Goal: Information Seeking & Learning: Stay updated

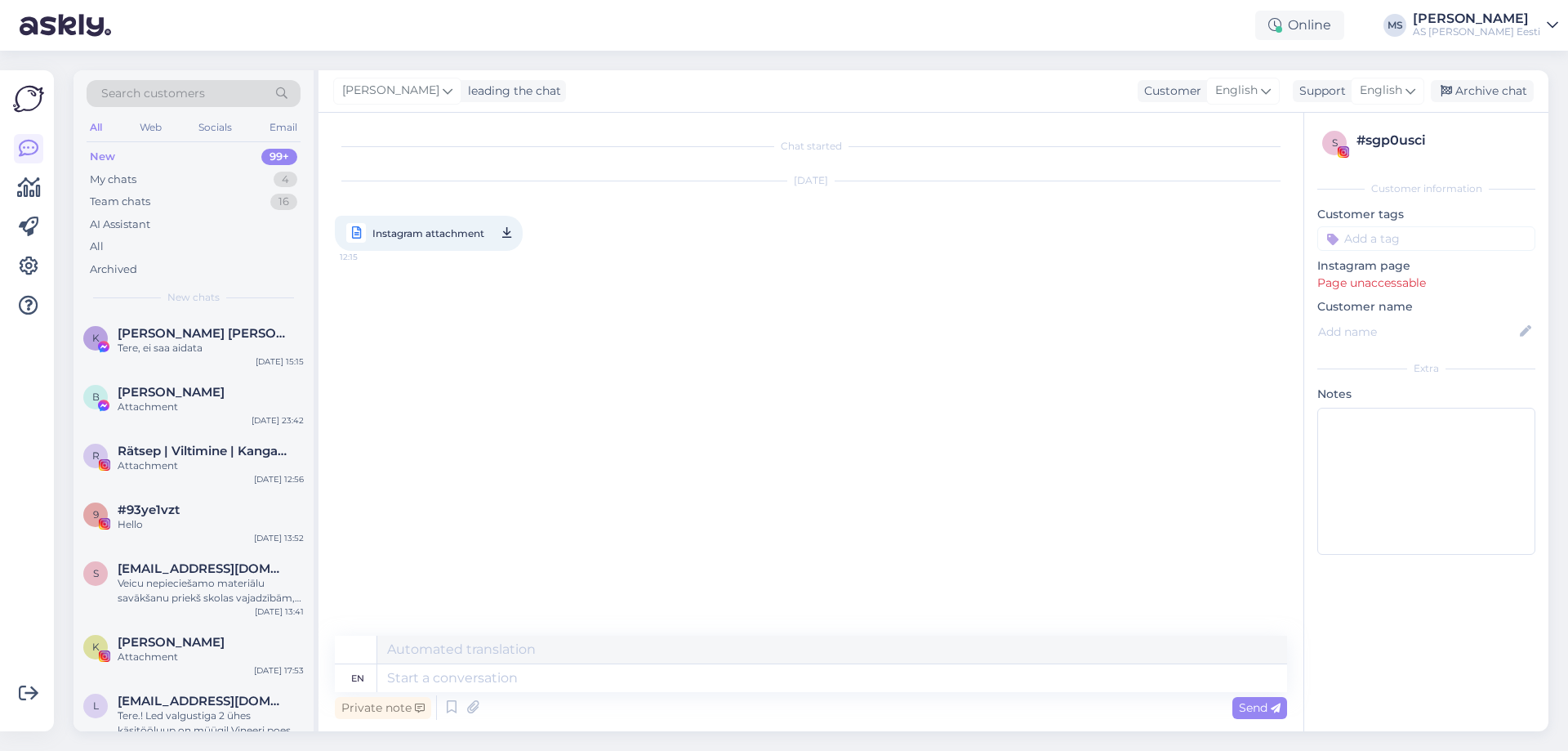
click at [289, 160] on div "99+" at bounding box center [279, 156] width 36 height 17
click at [292, 173] on div "4" at bounding box center [286, 180] width 24 height 17
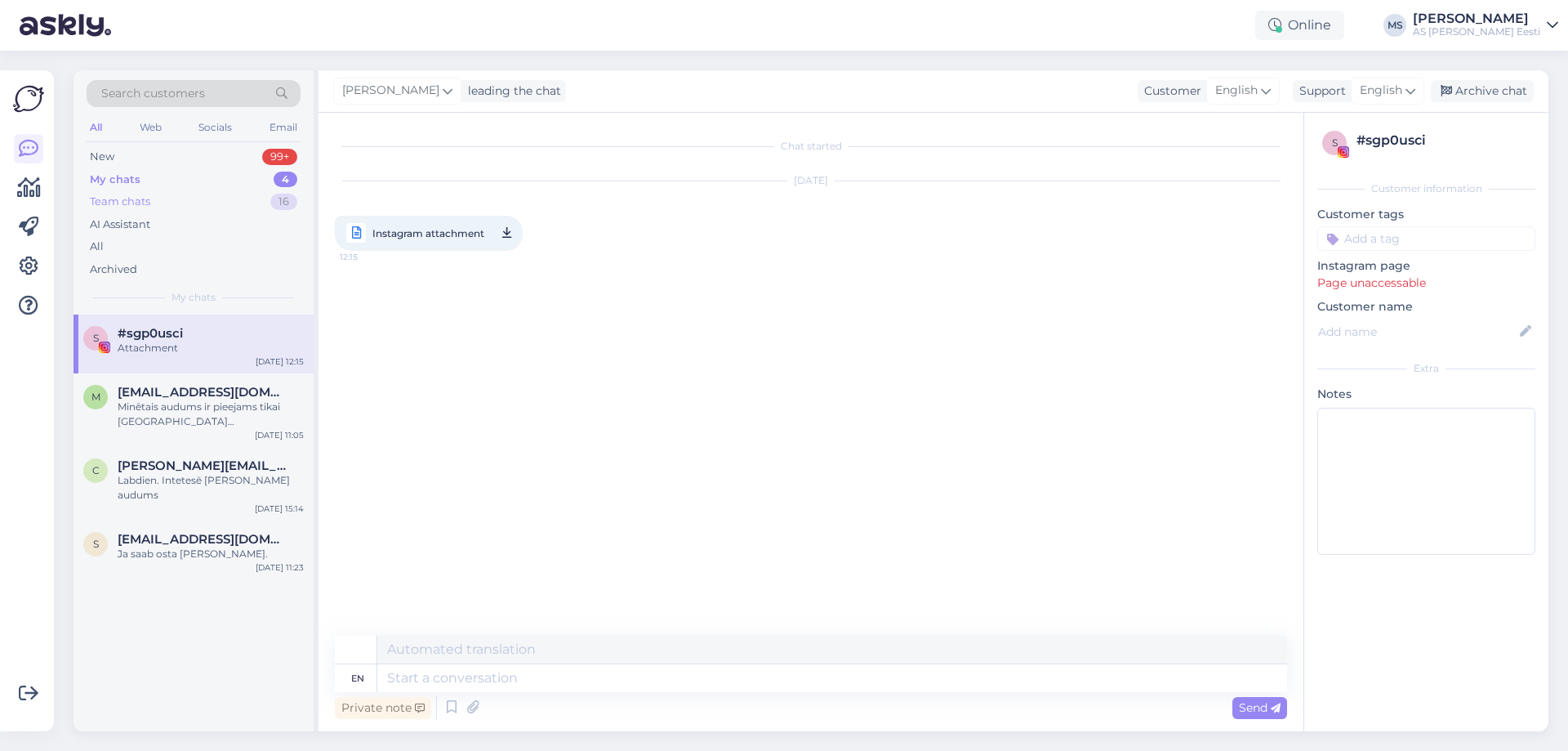
click at [293, 194] on div "Team chats 16" at bounding box center [194, 202] width 214 height 23
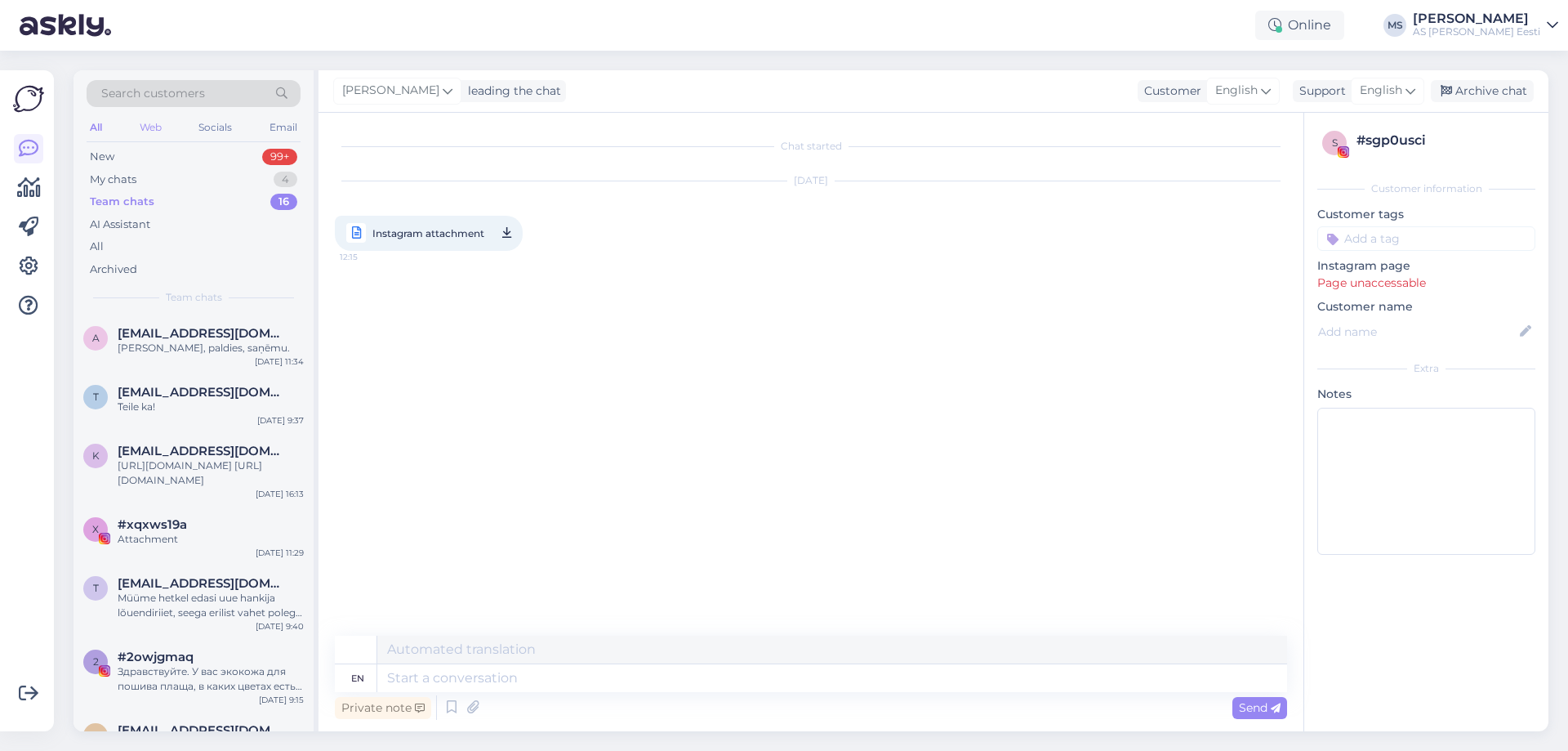
click at [163, 134] on div "Web" at bounding box center [150, 128] width 28 height 22
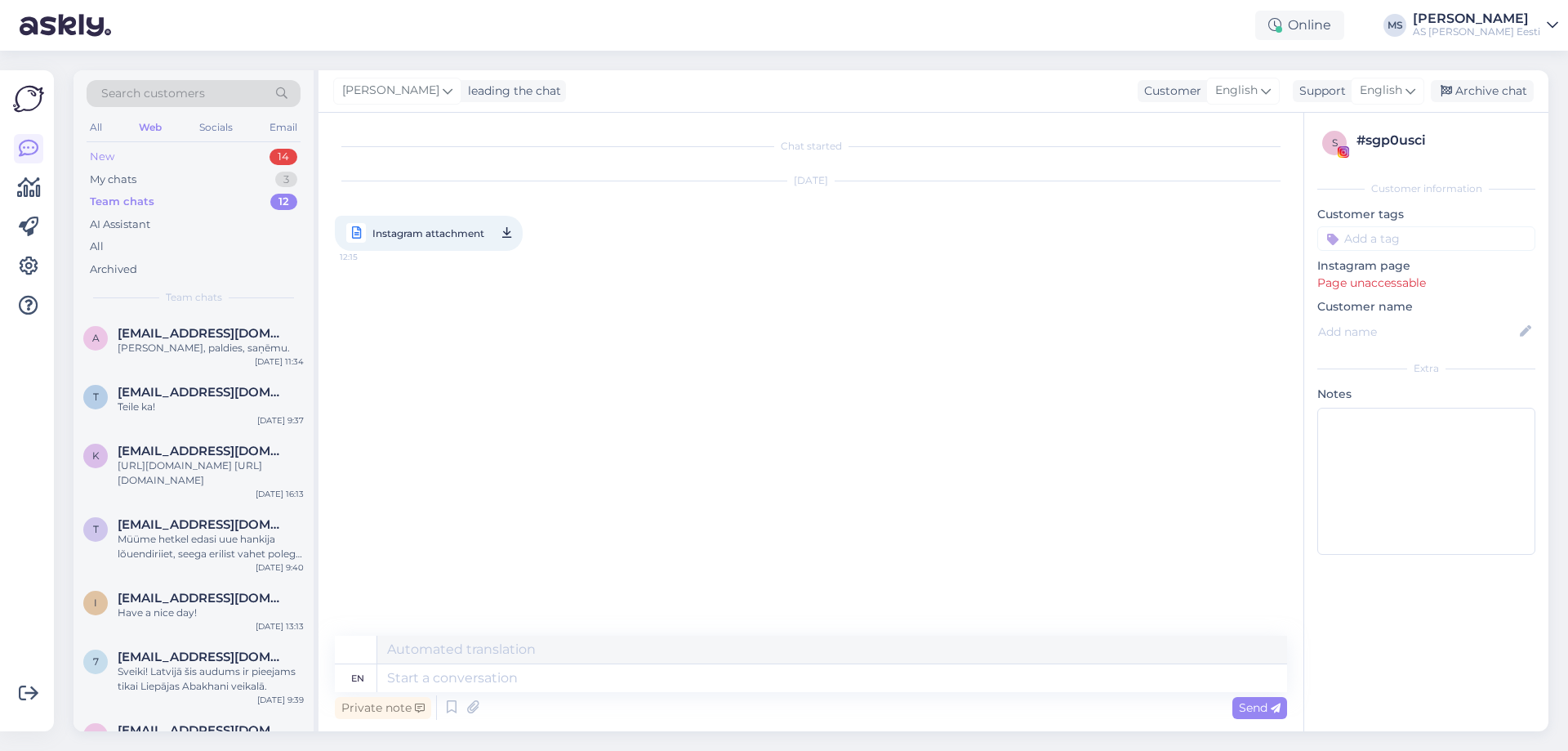
click at [291, 160] on div "14" at bounding box center [283, 156] width 28 height 17
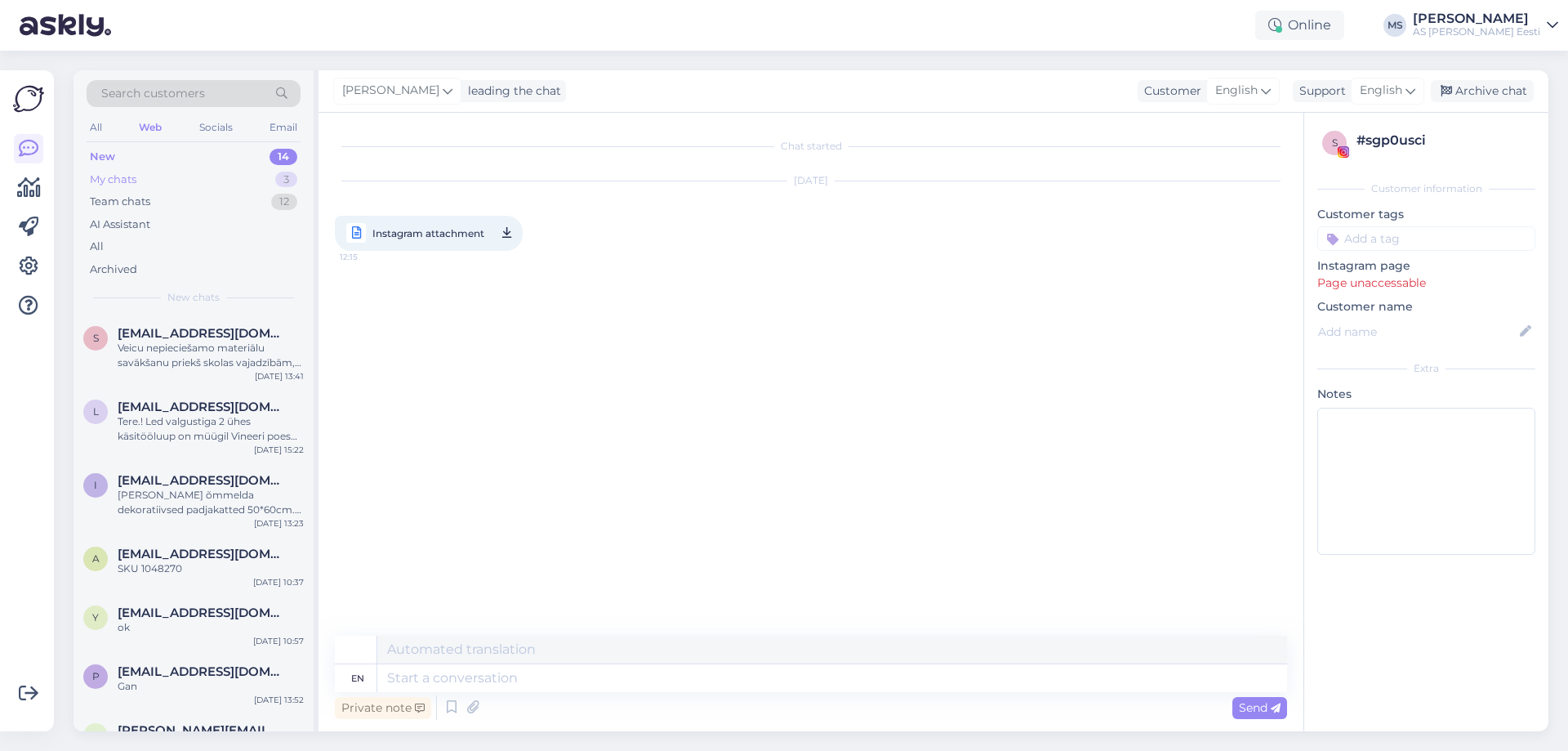
click at [294, 176] on div "3" at bounding box center [286, 180] width 22 height 17
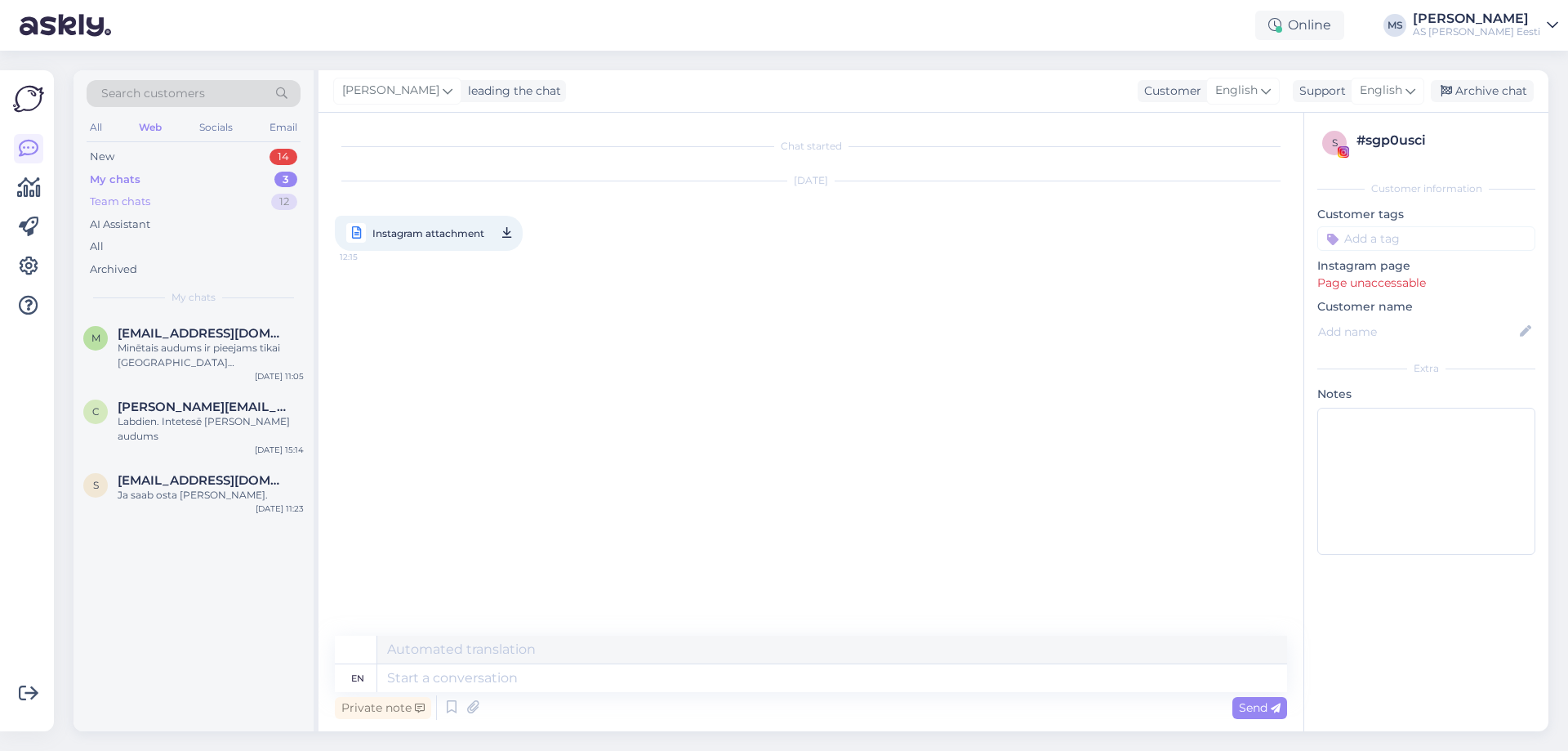
click at [294, 192] on div "Team chats 12" at bounding box center [194, 202] width 214 height 23
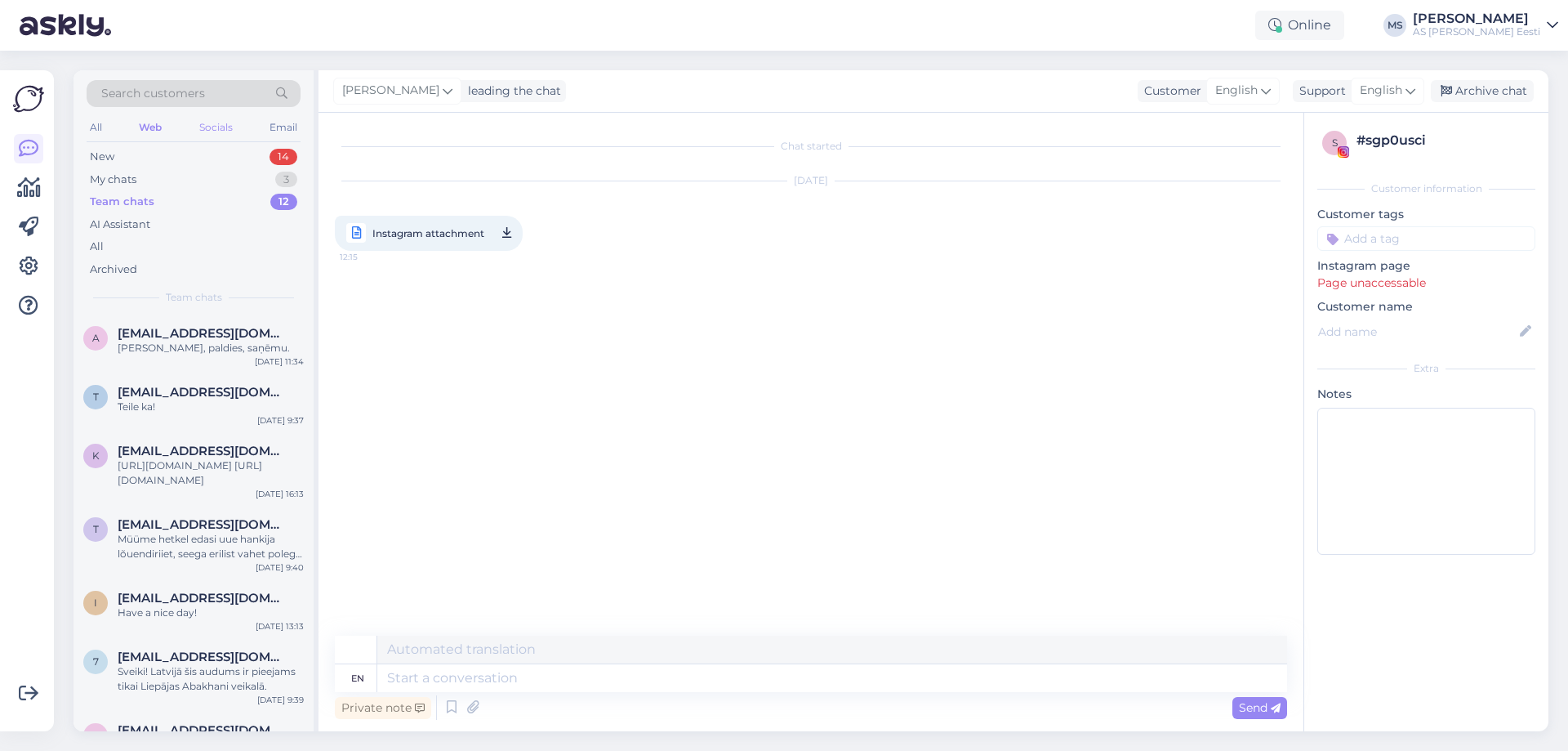
click at [217, 126] on div "Socials" at bounding box center [216, 128] width 40 height 22
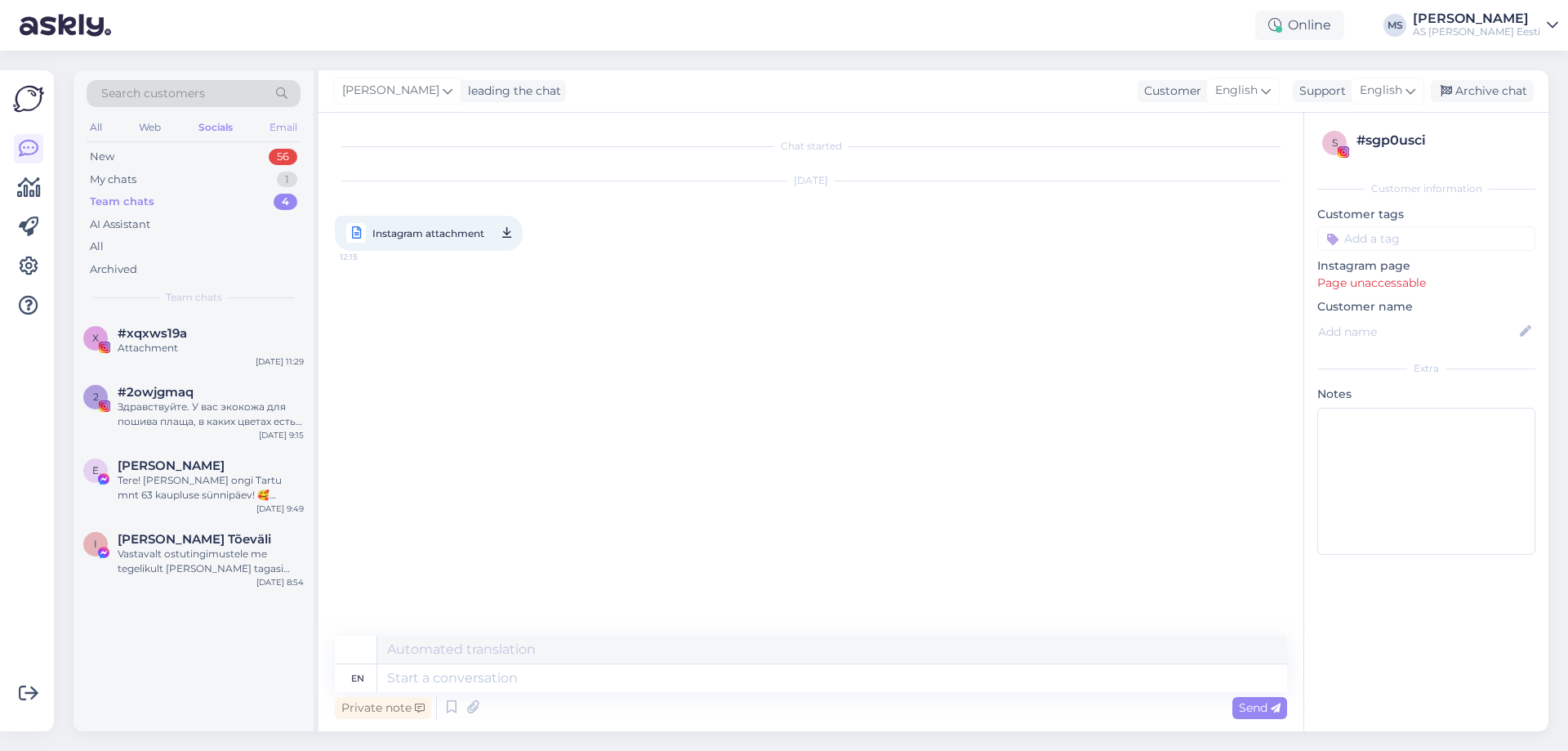
click at [275, 132] on div "Email" at bounding box center [283, 128] width 34 height 22
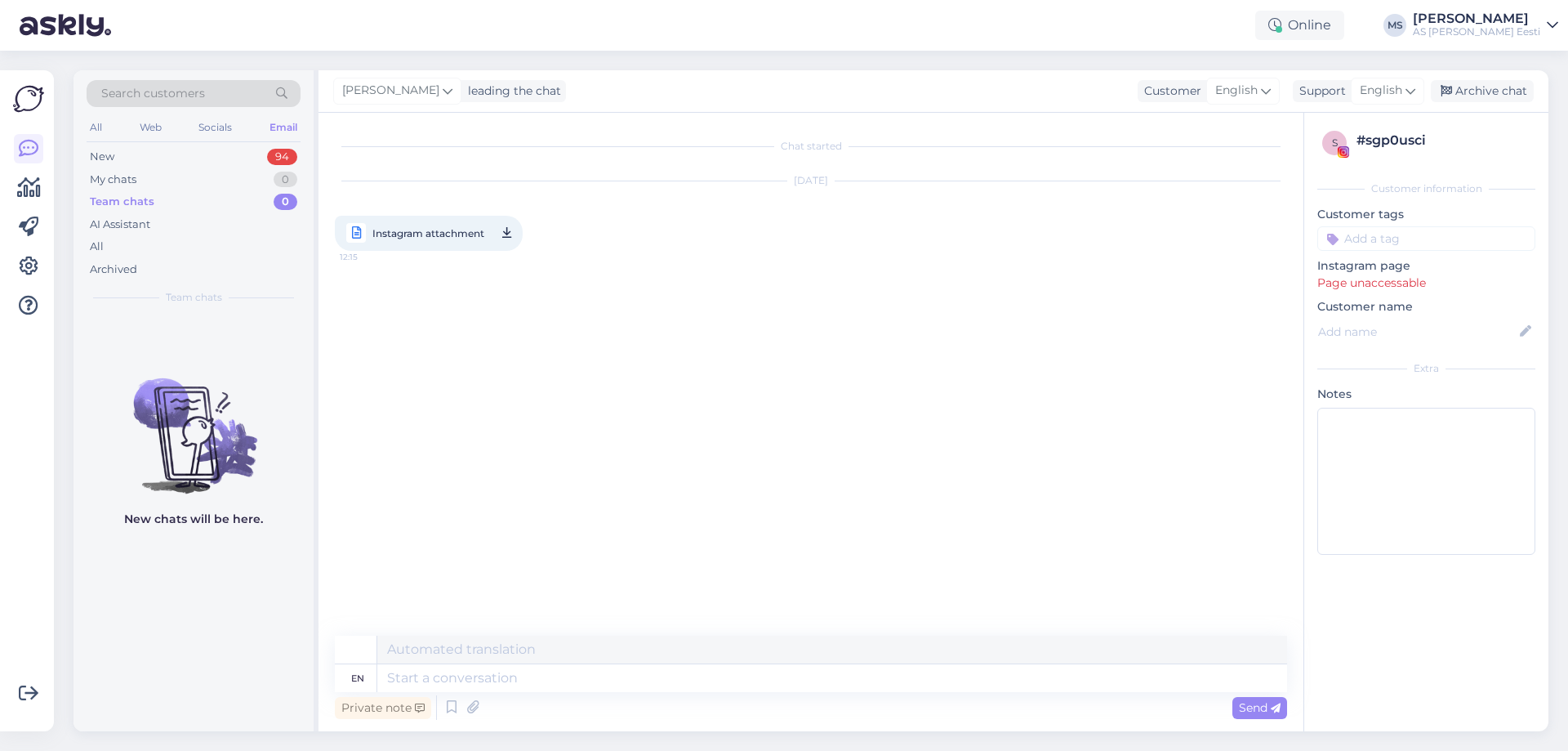
click at [107, 125] on div "All Web Socials Email" at bounding box center [194, 130] width 214 height 26
click at [101, 129] on div "All" at bounding box center [95, 128] width 19 height 22
